Goal: Task Accomplishment & Management: Use online tool/utility

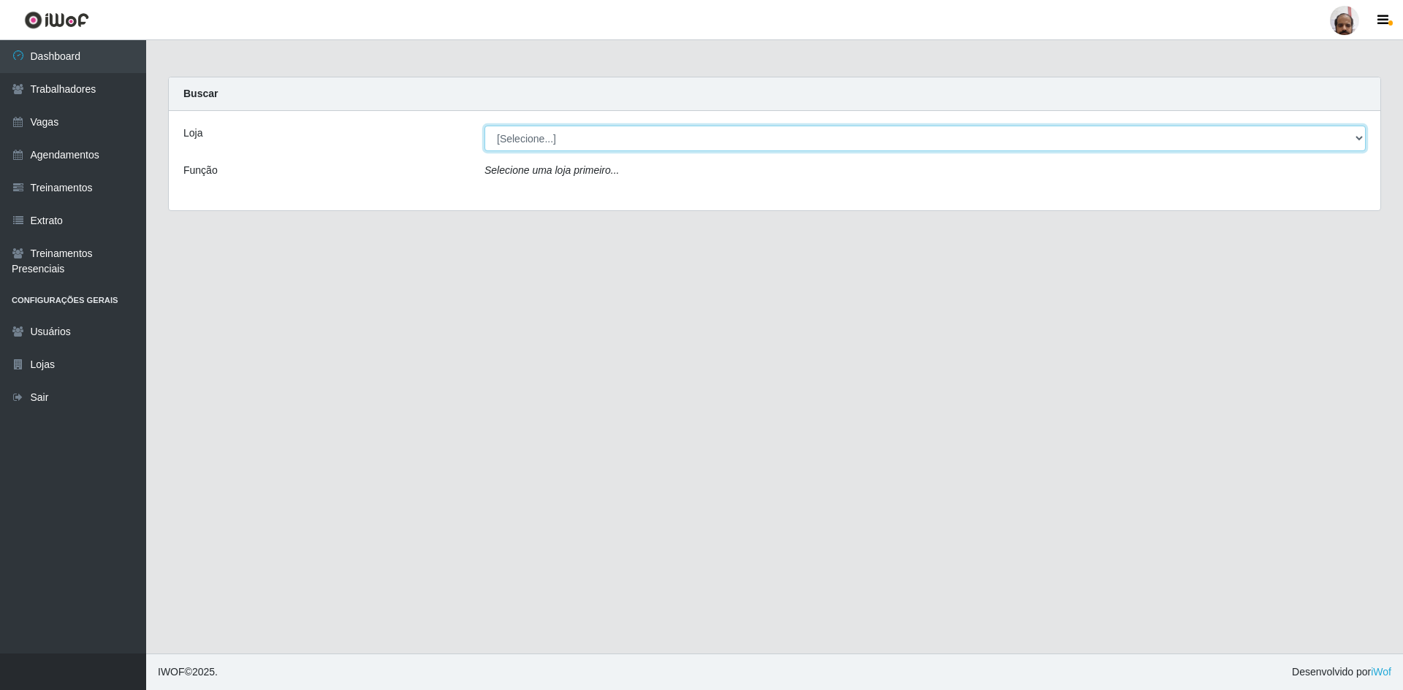
click at [1353, 134] on select "[Selecione...] Mar Vermelho - Loja 05" at bounding box center [924, 139] width 881 height 26
select select "252"
click at [484, 126] on select "[Selecione...] Mar Vermelho - Loja 05" at bounding box center [924, 139] width 881 height 26
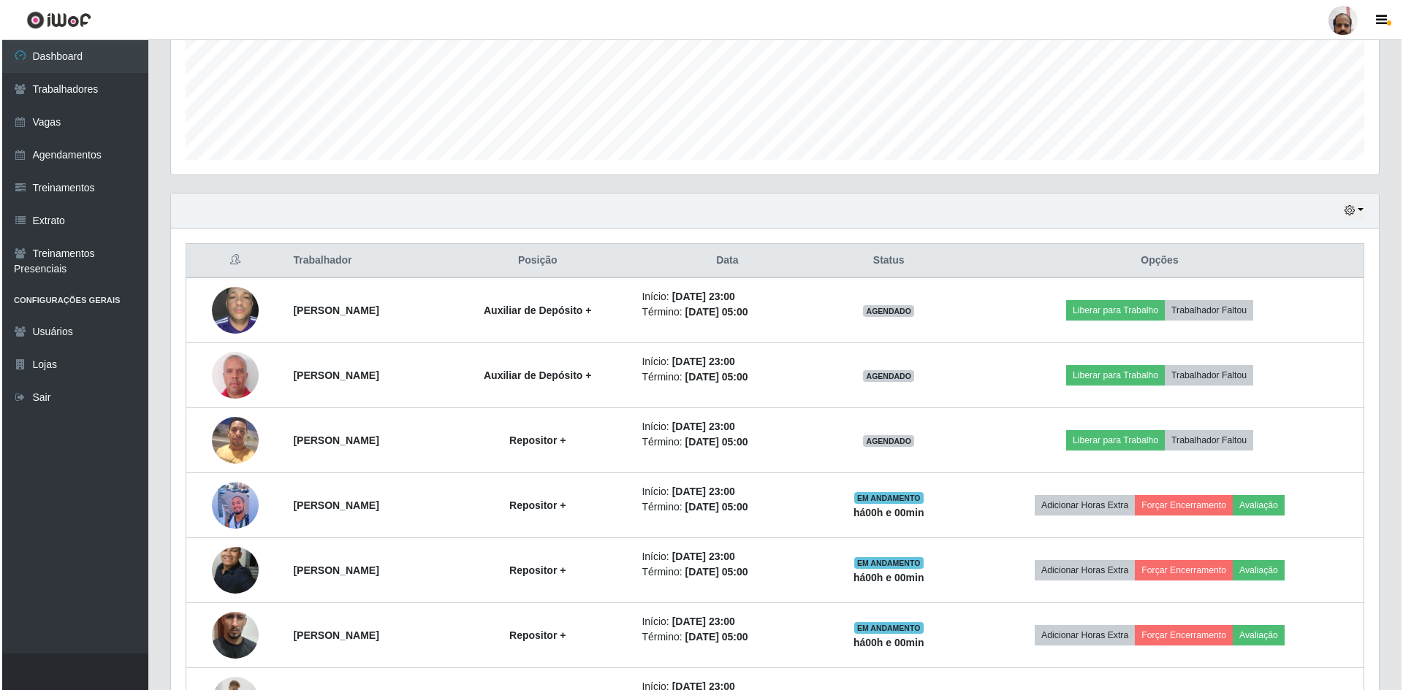
scroll to position [365, 0]
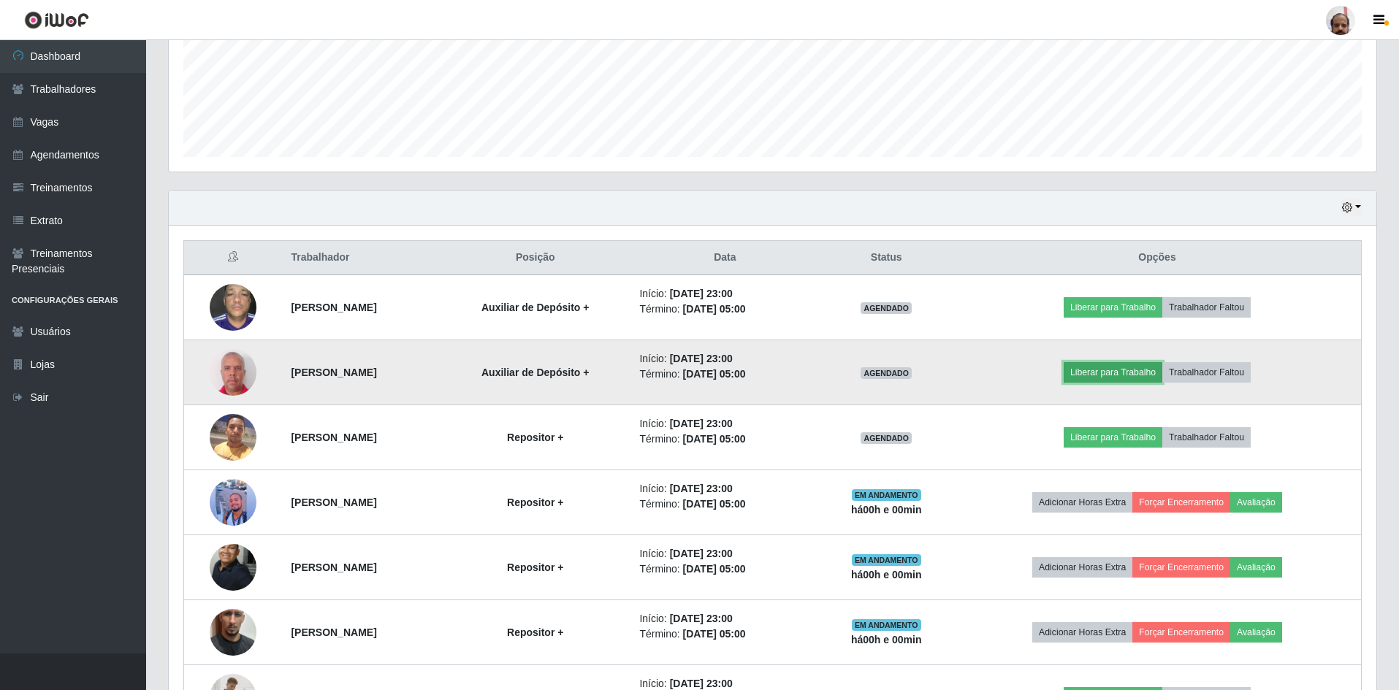
click at [1116, 372] on button "Liberar para Trabalho" at bounding box center [1113, 372] width 99 height 20
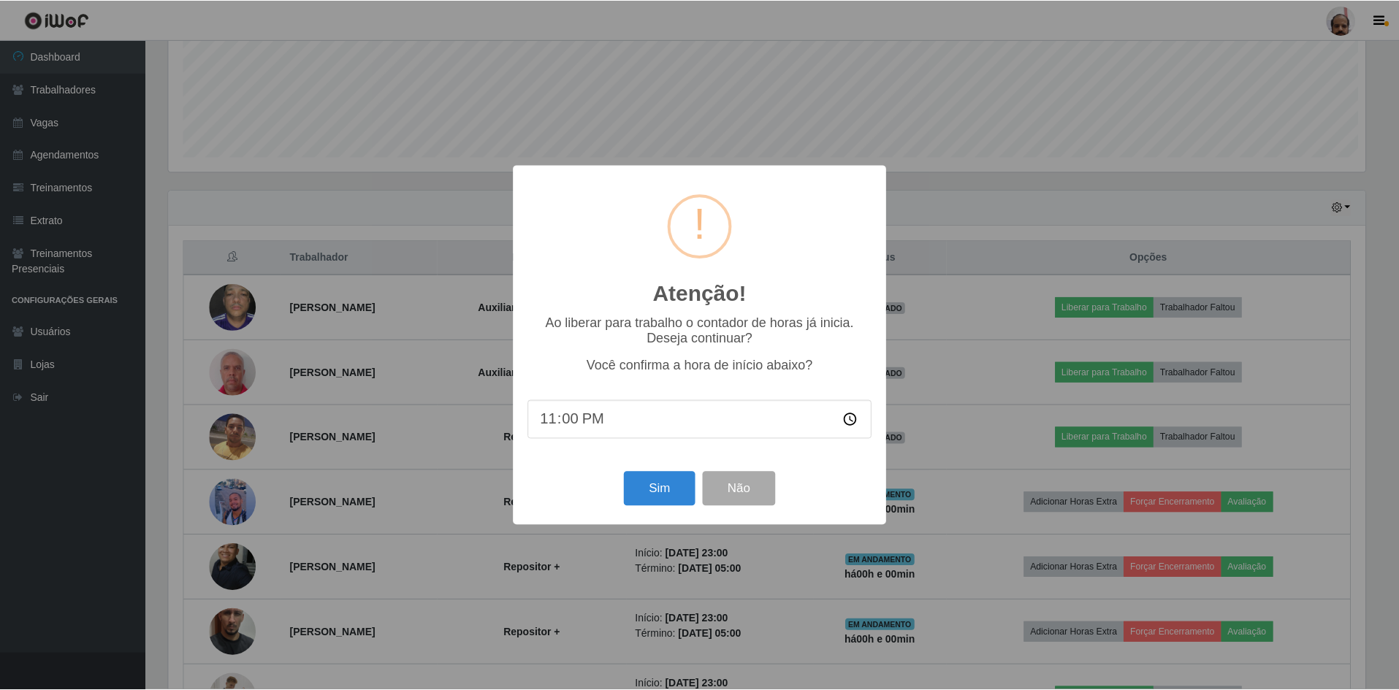
scroll to position [303, 1200]
click at [643, 491] on button "Sim" at bounding box center [660, 489] width 71 height 34
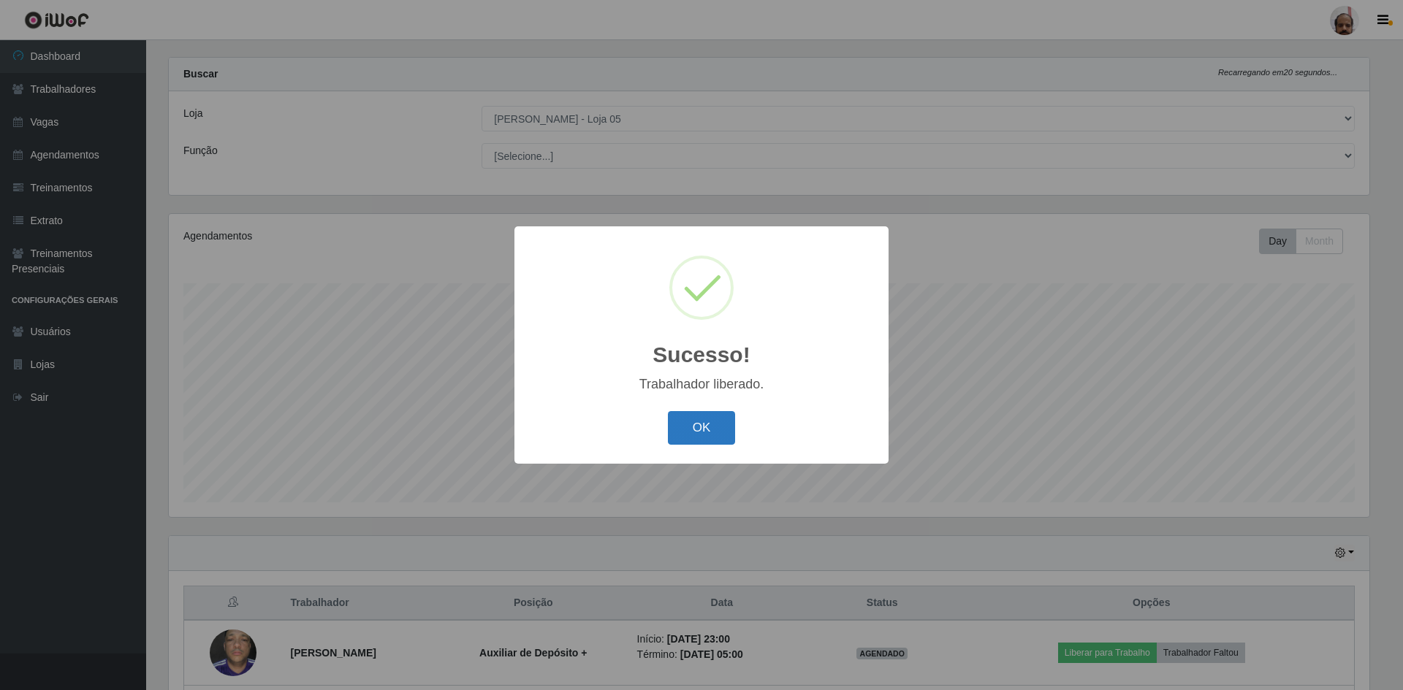
click at [669, 414] on button "OK" at bounding box center [702, 428] width 68 height 34
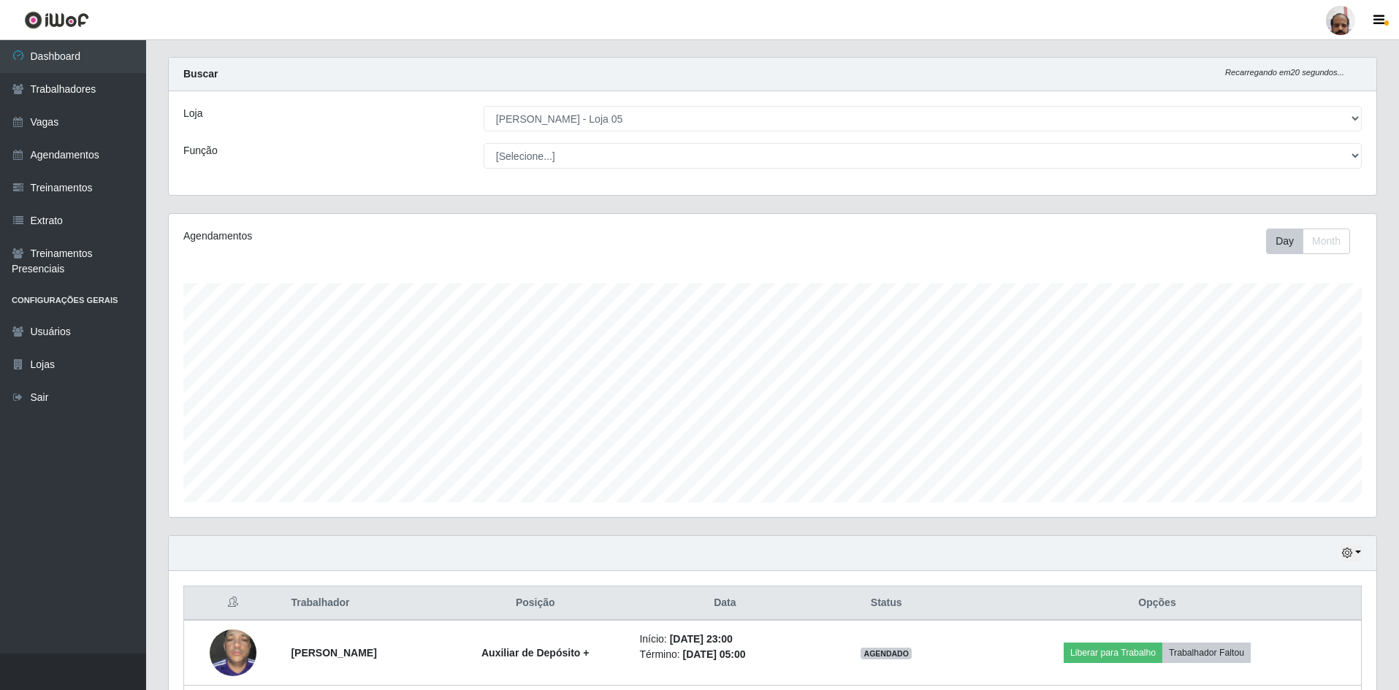
scroll to position [312, 0]
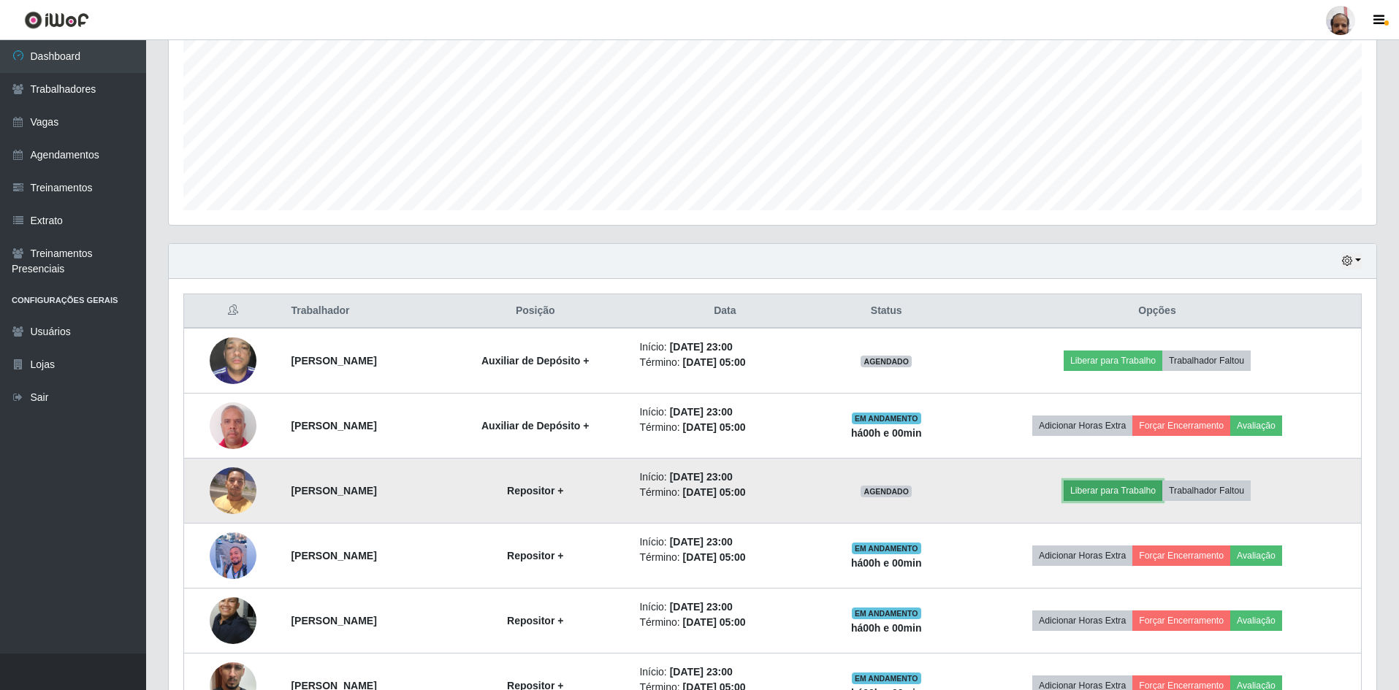
click at [1124, 492] on button "Liberar para Trabalho" at bounding box center [1113, 491] width 99 height 20
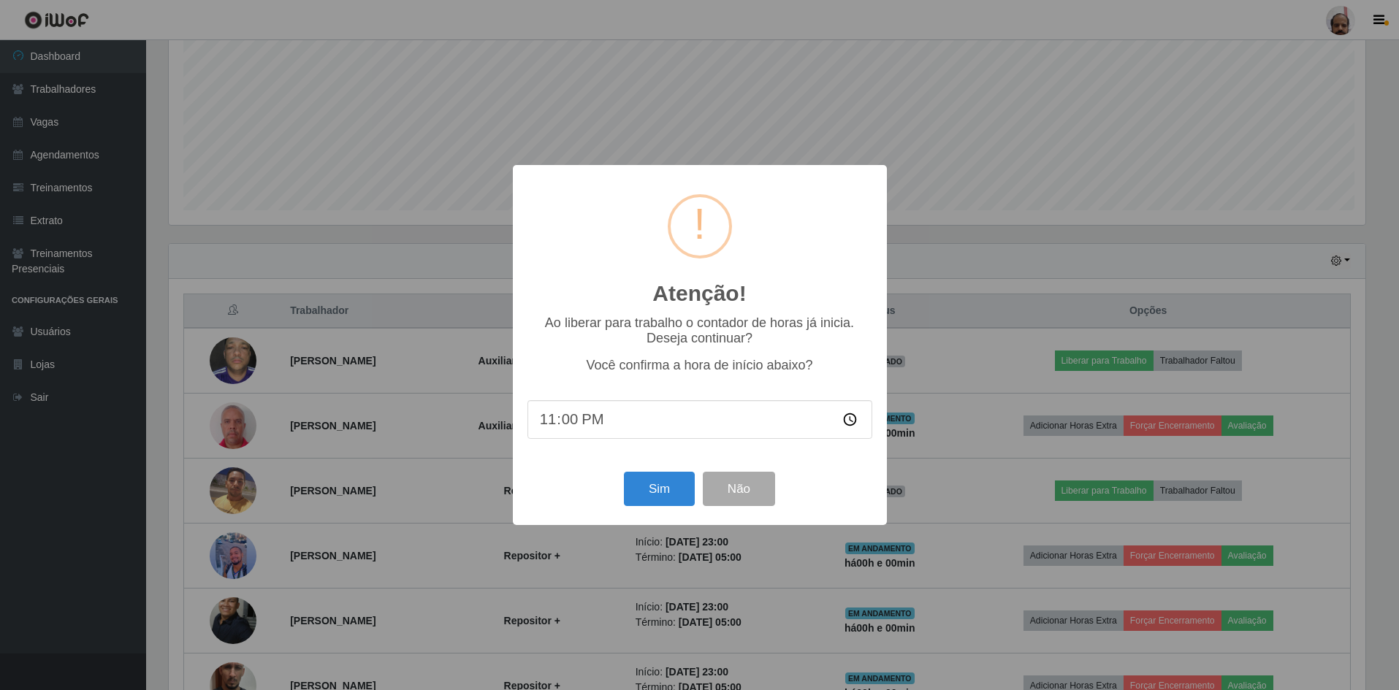
scroll to position [303, 1200]
click at [666, 495] on button "Sim" at bounding box center [660, 489] width 71 height 34
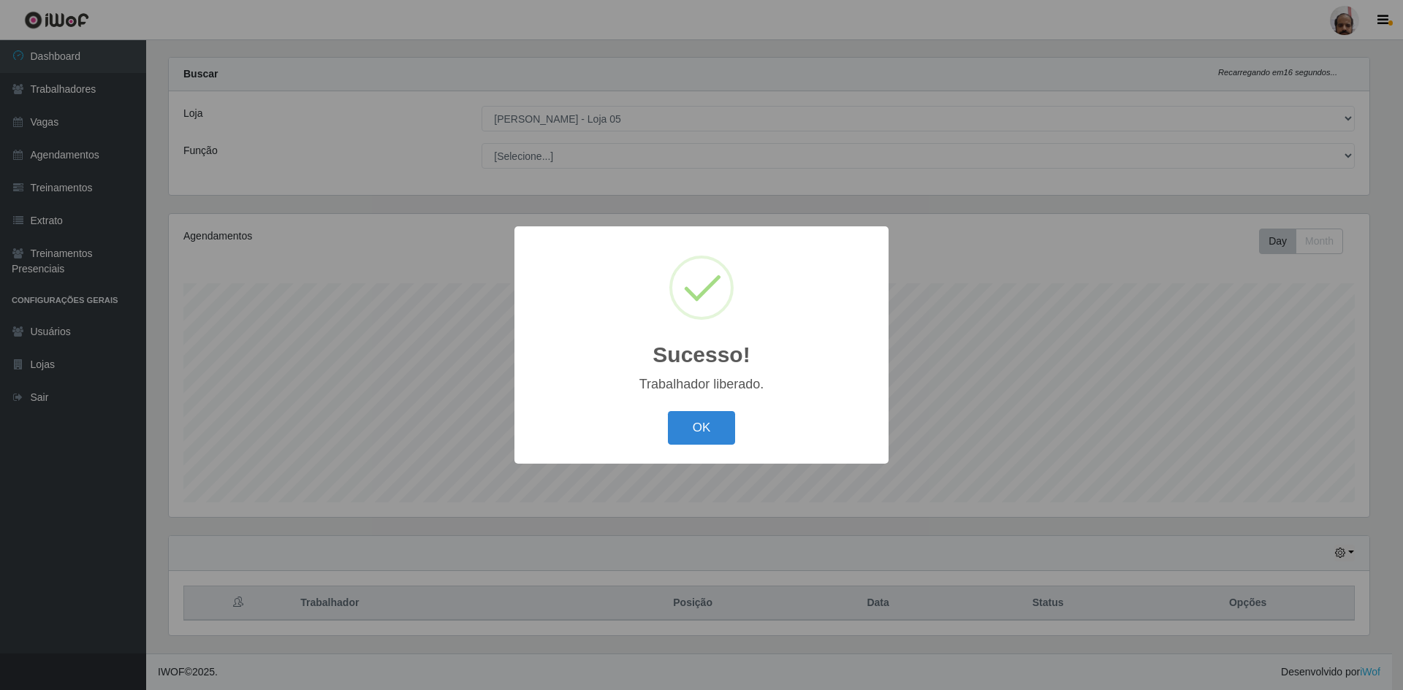
click at [703, 408] on div "OK Cancel" at bounding box center [701, 428] width 345 height 42
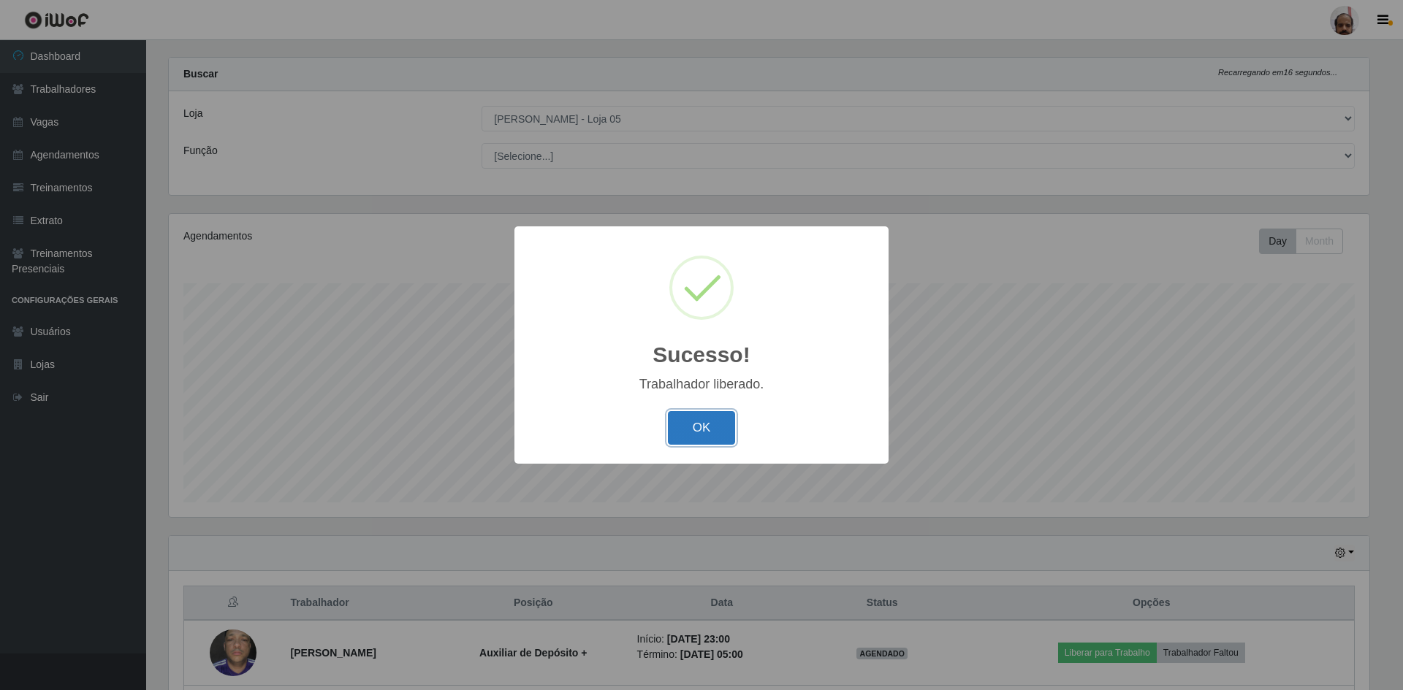
click at [702, 423] on button "OK" at bounding box center [702, 428] width 68 height 34
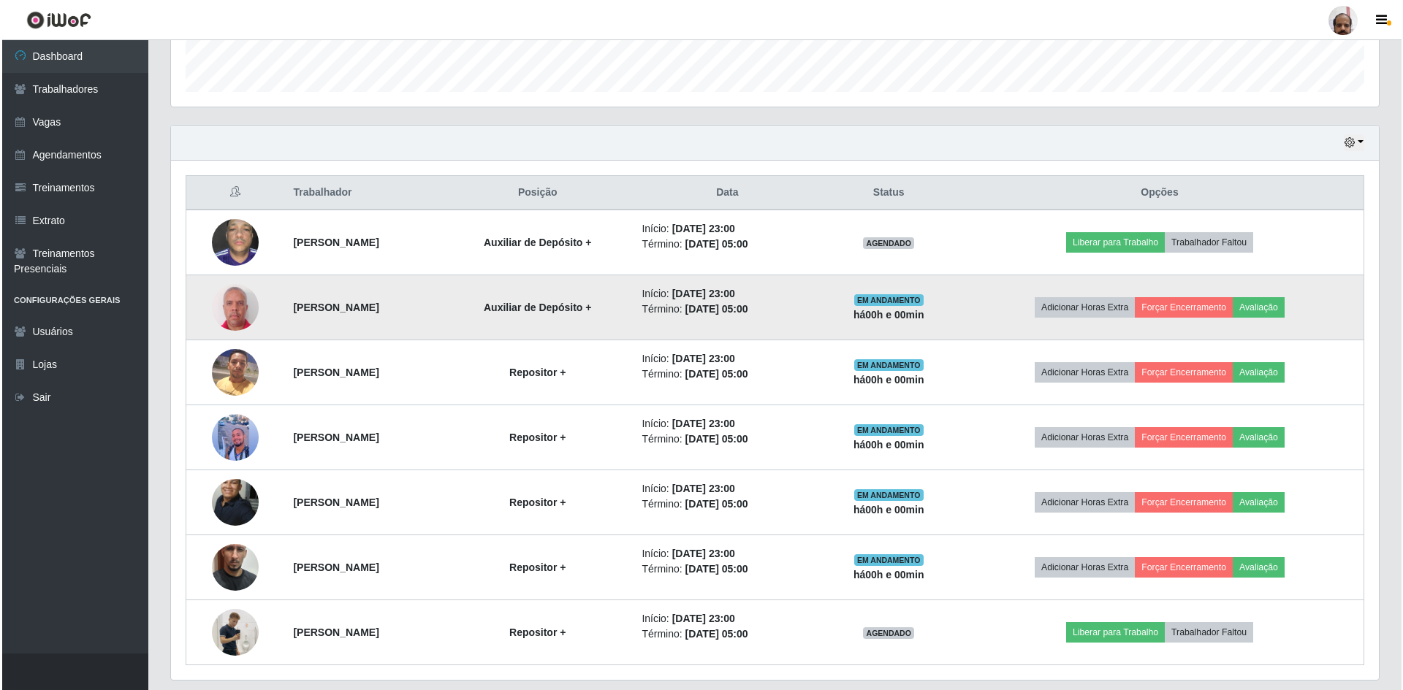
scroll to position [475, 0]
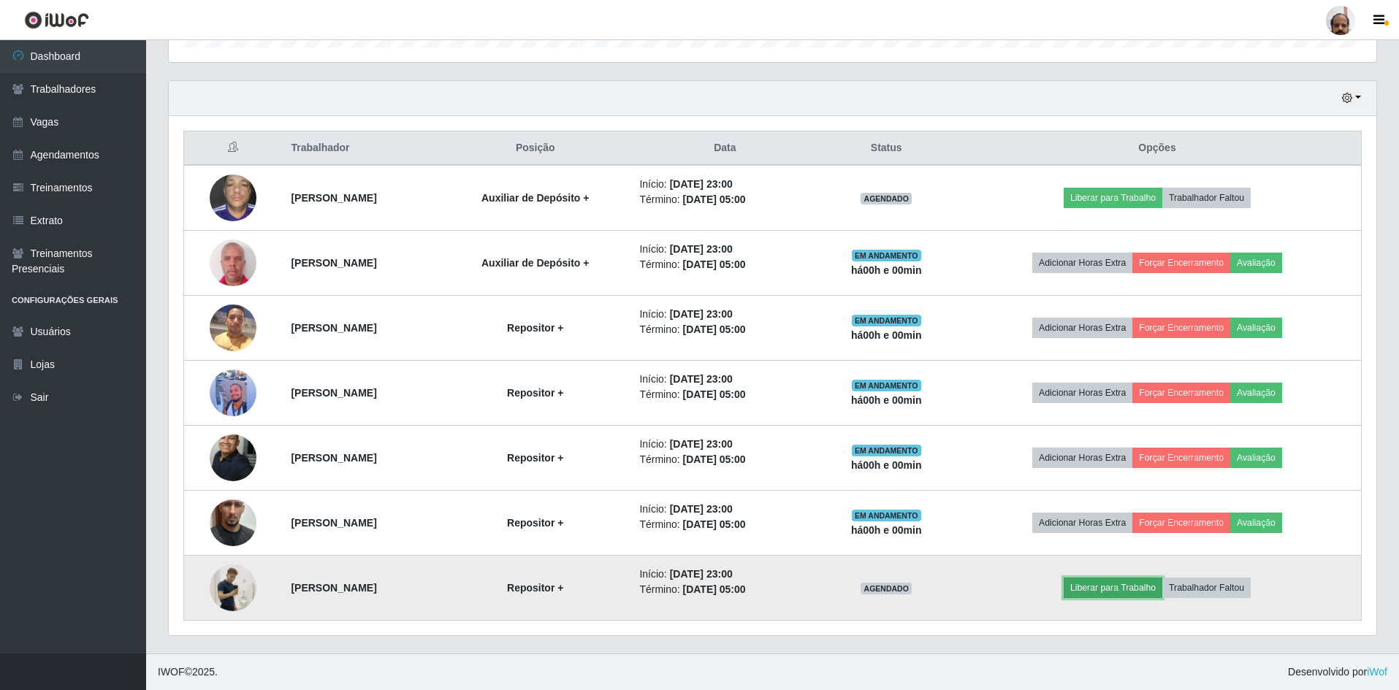
click at [1111, 591] on button "Liberar para Trabalho" at bounding box center [1113, 588] width 99 height 20
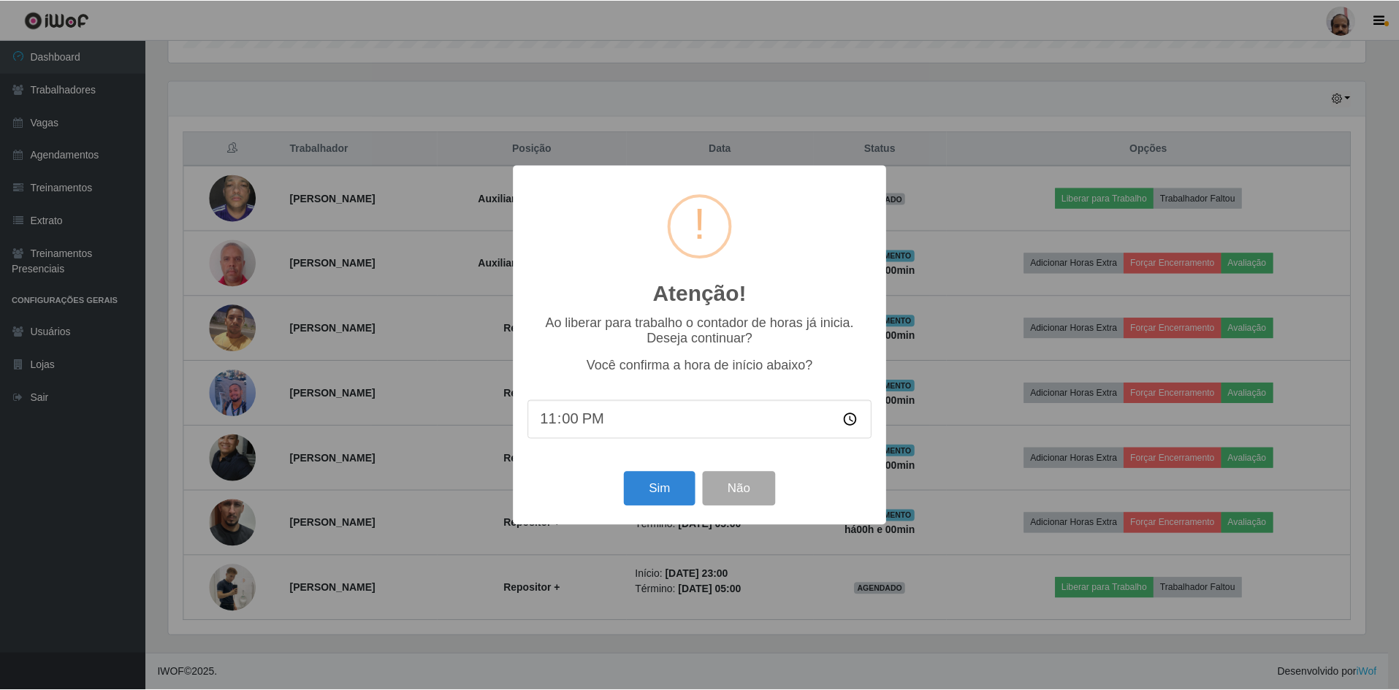
scroll to position [303, 1200]
click at [654, 482] on button "Sim" at bounding box center [660, 489] width 71 height 34
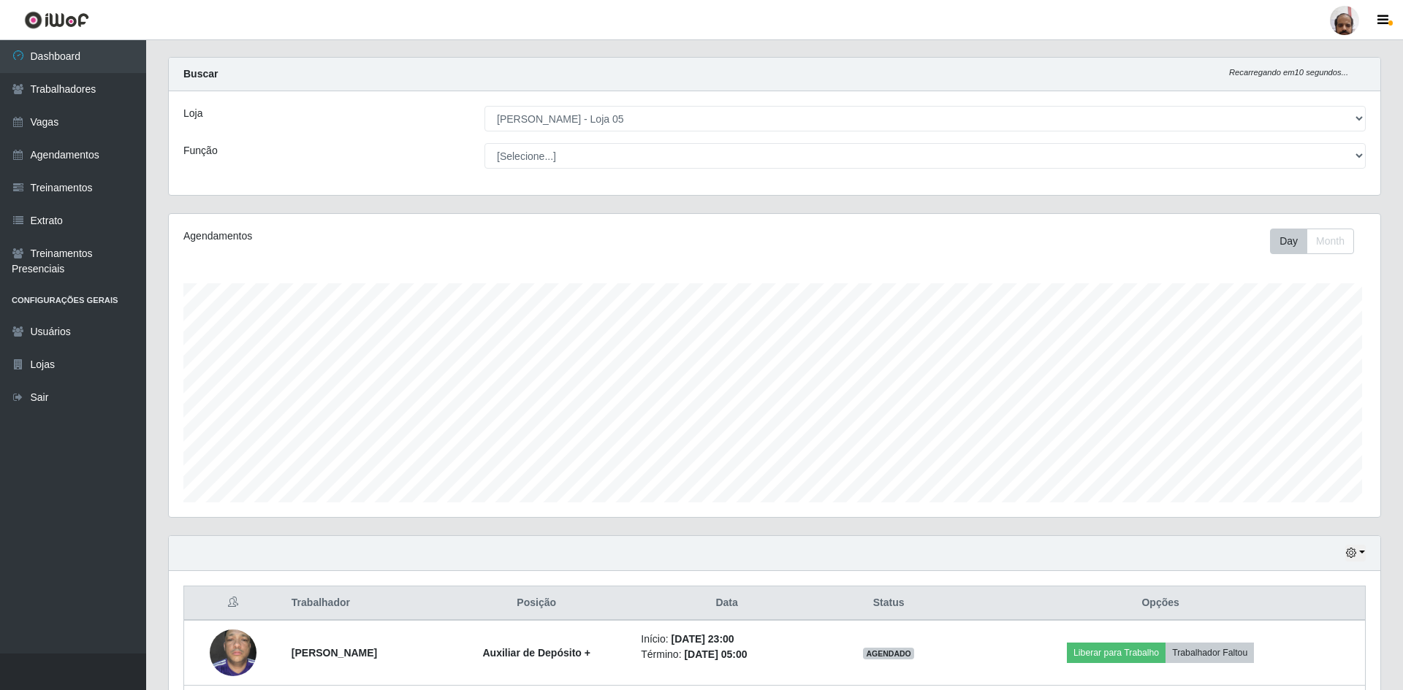
scroll to position [0, 0]
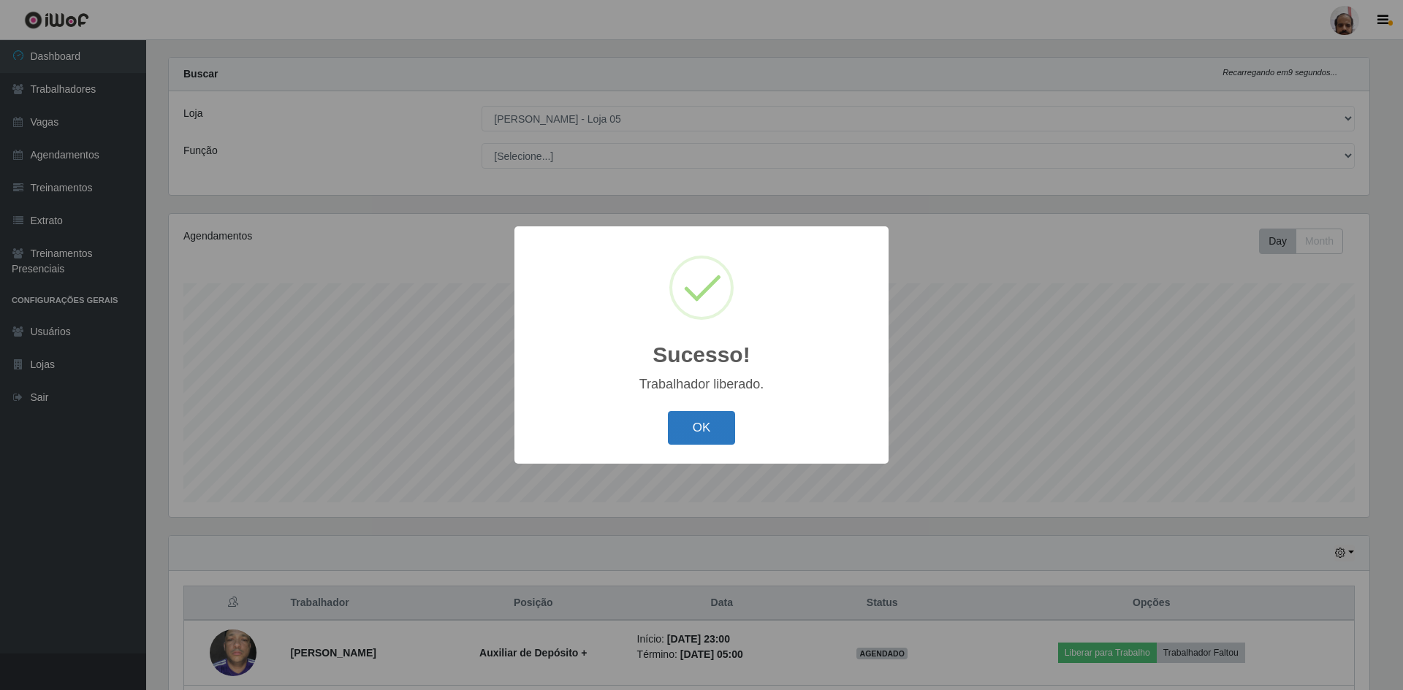
drag, startPoint x: 692, startPoint y: 428, endPoint x: 1043, endPoint y: 393, distance: 352.4
click at [693, 428] on button "OK" at bounding box center [702, 428] width 68 height 34
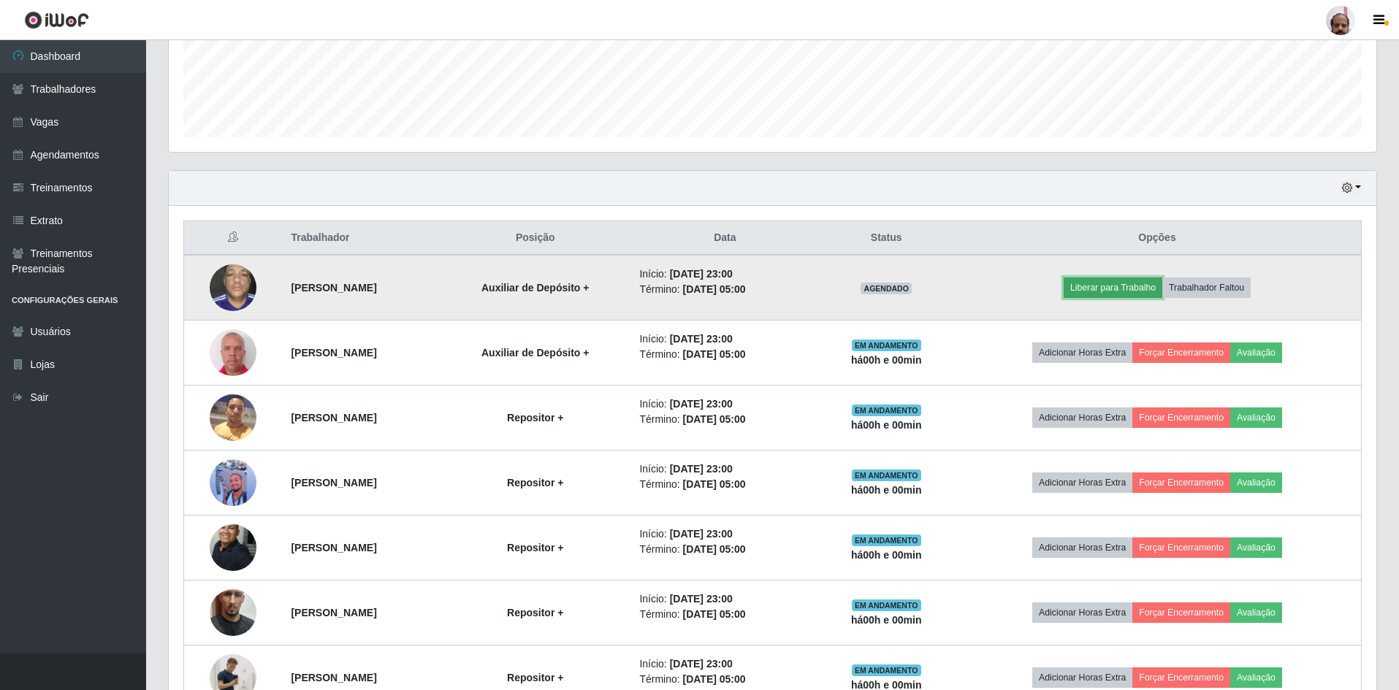
click at [1135, 289] on button "Liberar para Trabalho" at bounding box center [1113, 288] width 99 height 20
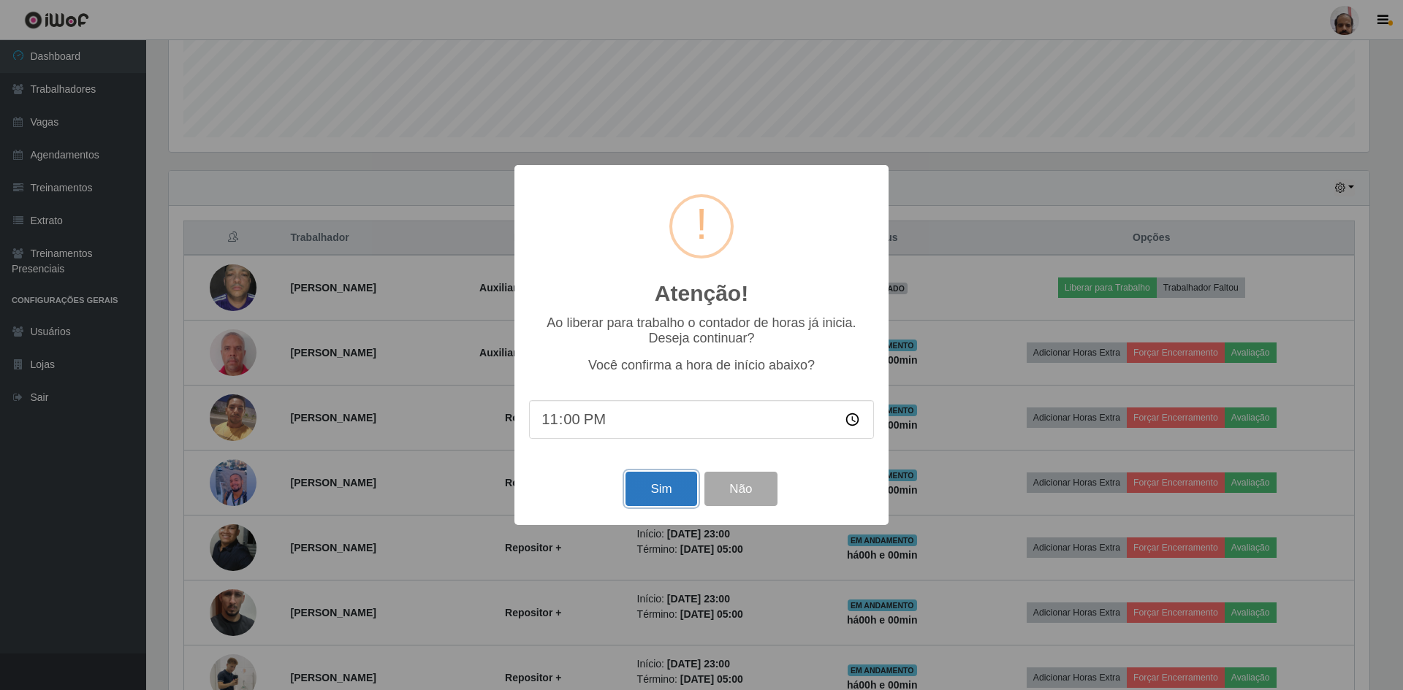
click at [657, 497] on button "Sim" at bounding box center [660, 489] width 71 height 34
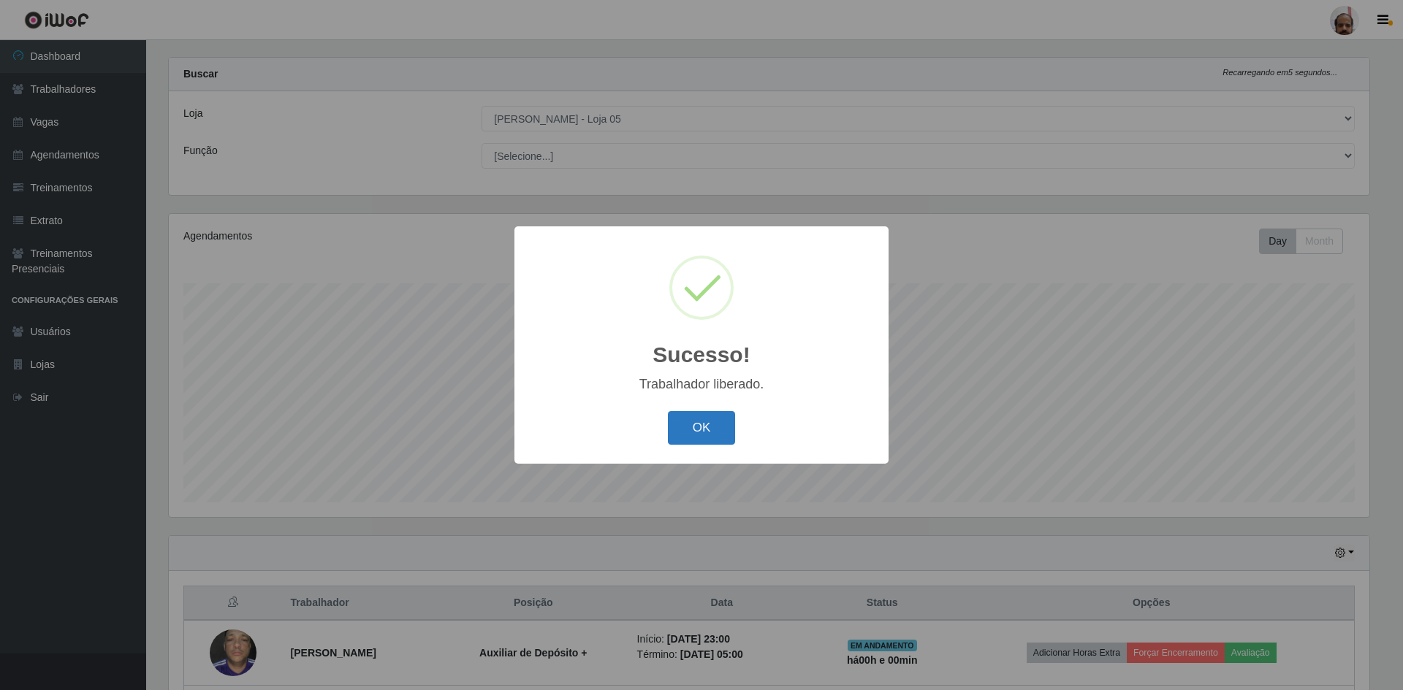
click at [728, 431] on button "OK" at bounding box center [702, 428] width 68 height 34
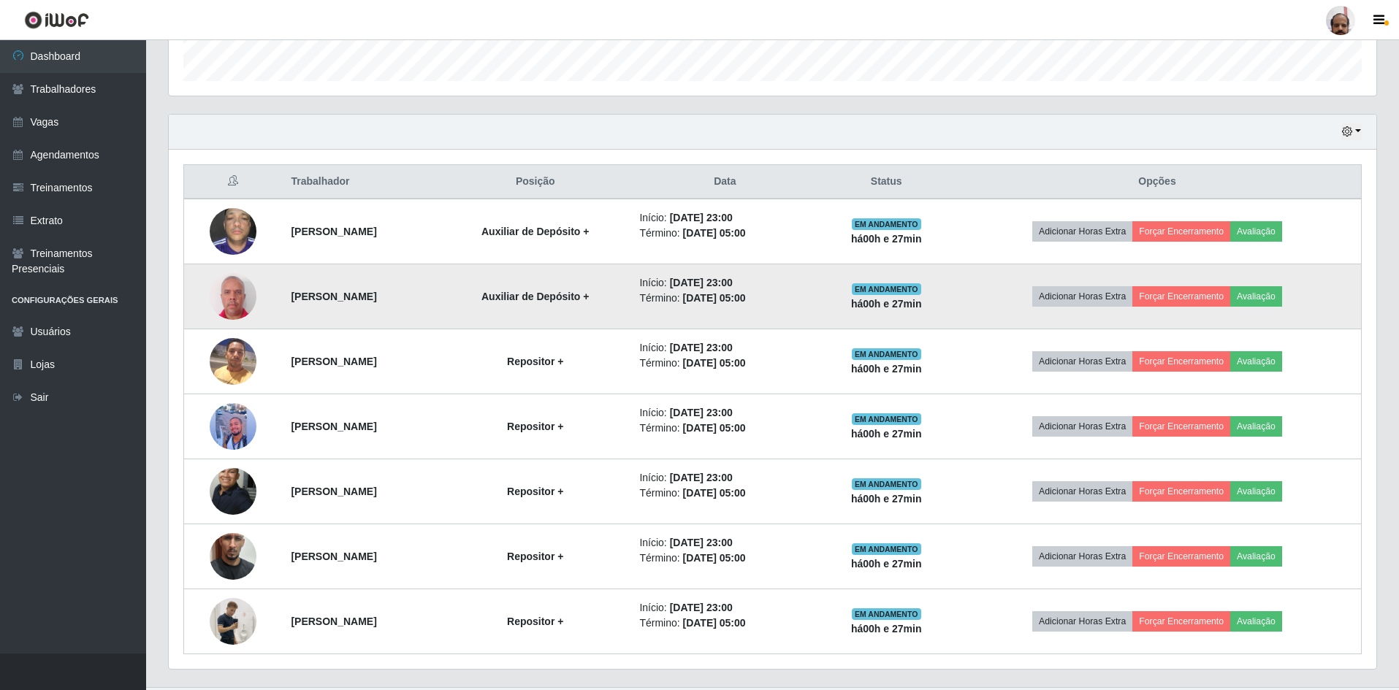
scroll to position [475, 0]
